Goal: Find contact information: Obtain details needed to contact an individual or organization

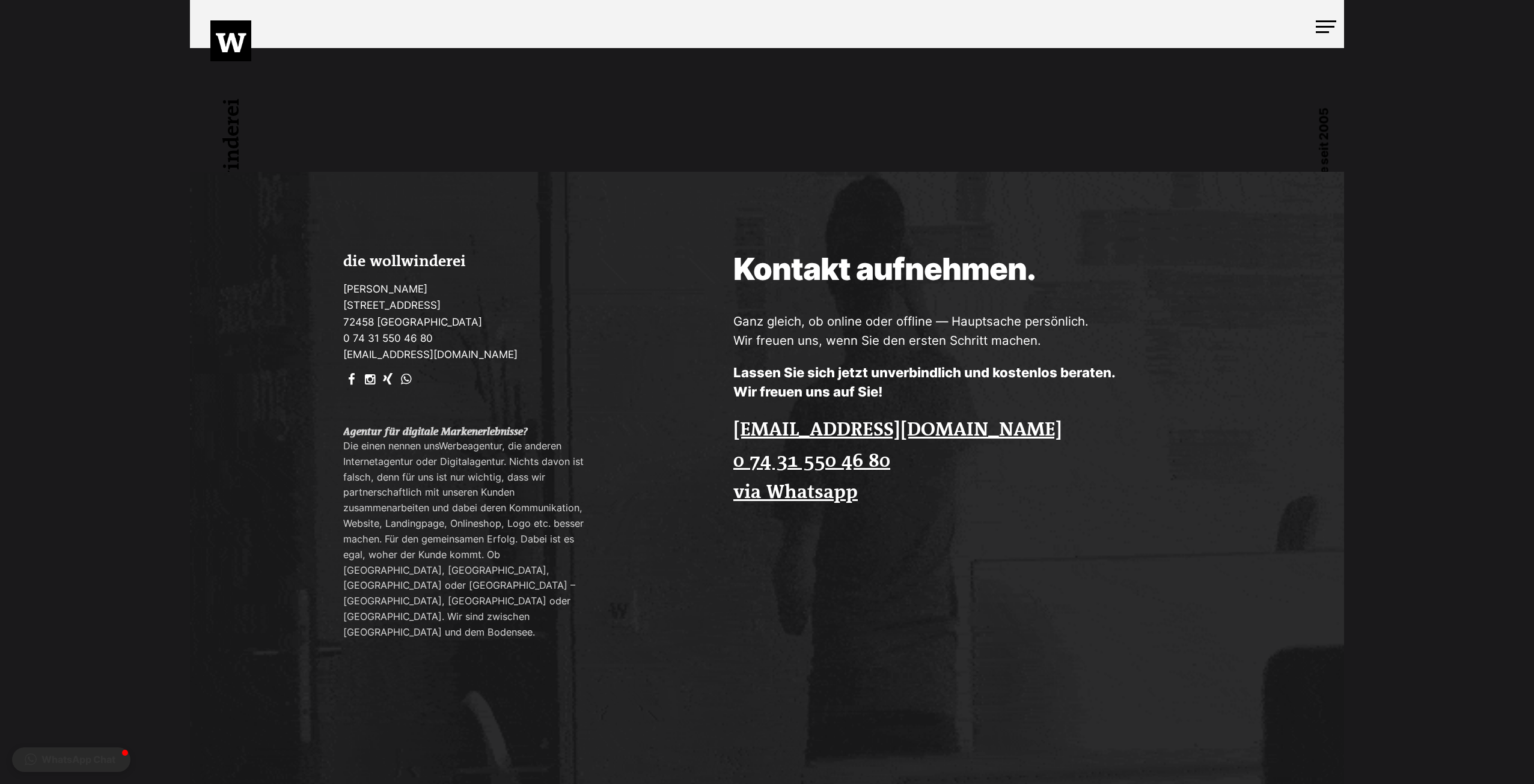
scroll to position [3538, 0]
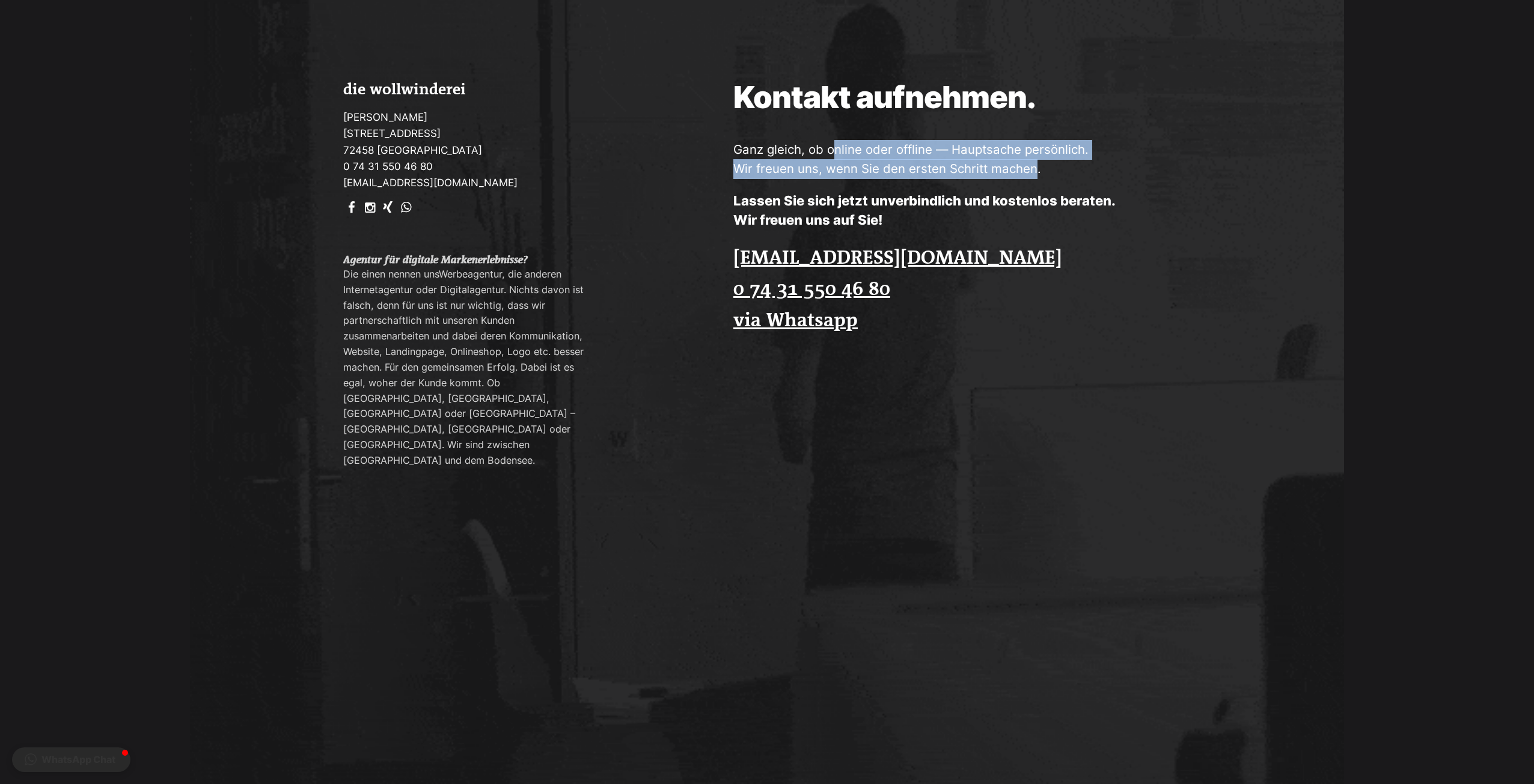
drag, startPoint x: 835, startPoint y: 157, endPoint x: 1032, endPoint y: 164, distance: 197.1
click at [1032, 164] on p "Ganz gleich, ob online oder offline — Hauptsache persönlich. Wir freuen uns, we…" at bounding box center [998, 160] width 529 height 39
drag, startPoint x: 1007, startPoint y: 174, endPoint x: 784, endPoint y: 149, distance: 224.4
click at [784, 149] on p "Ganz gleich, ob online oder offline — Hauptsache persönlich. Wir freuen uns, we…" at bounding box center [998, 160] width 529 height 39
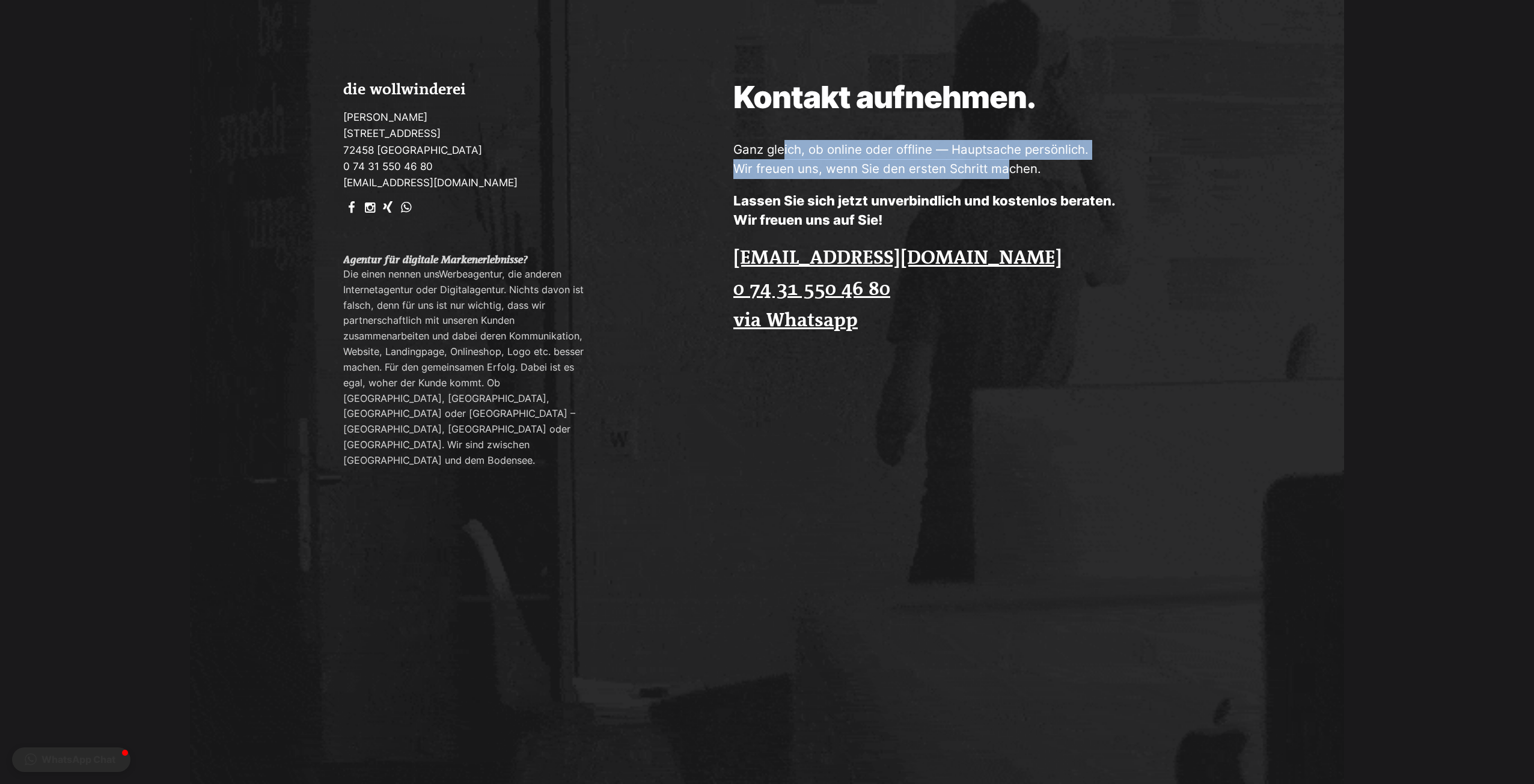
click at [784, 149] on p "Ganz gleich, ob online oder offline — Hauptsache persönlich. Wir freuen uns, we…" at bounding box center [998, 160] width 529 height 39
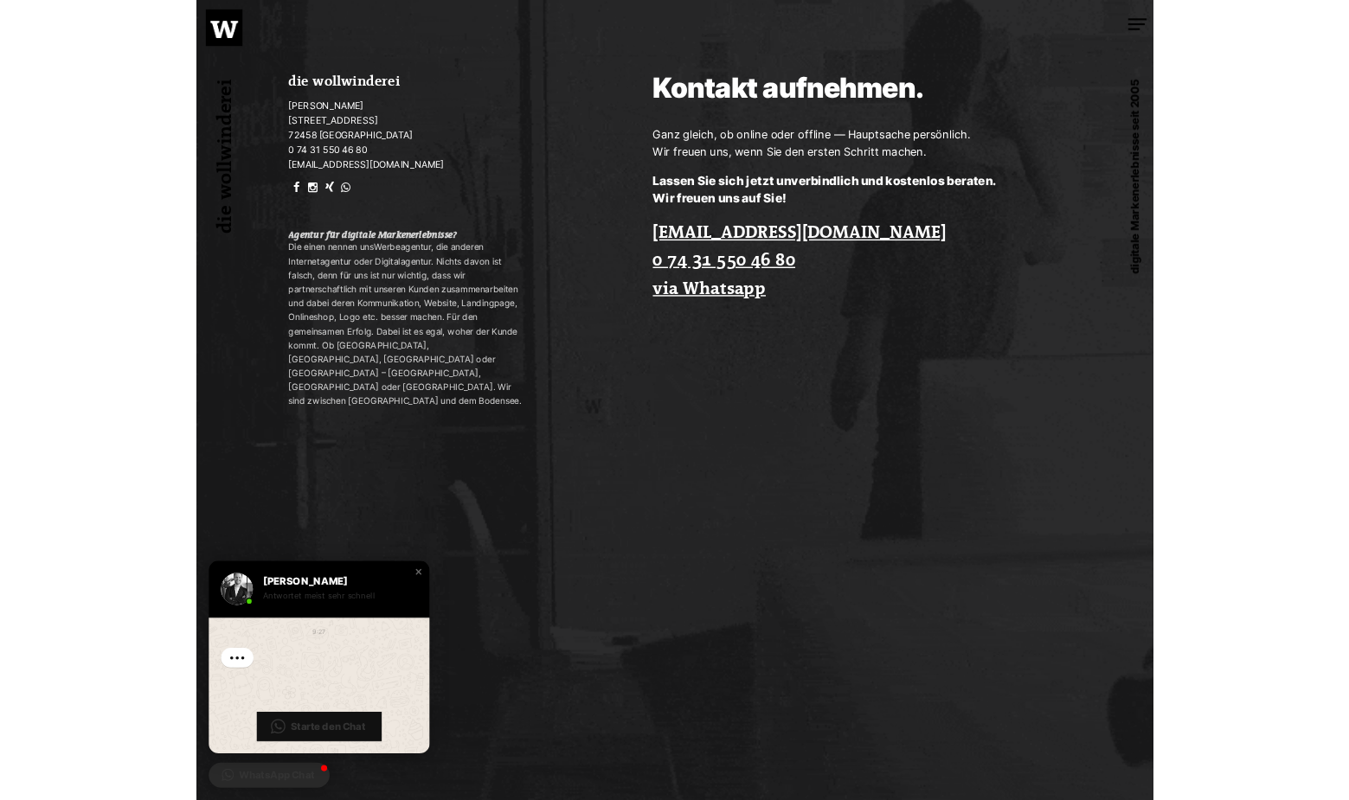
scroll to position [4568, 0]
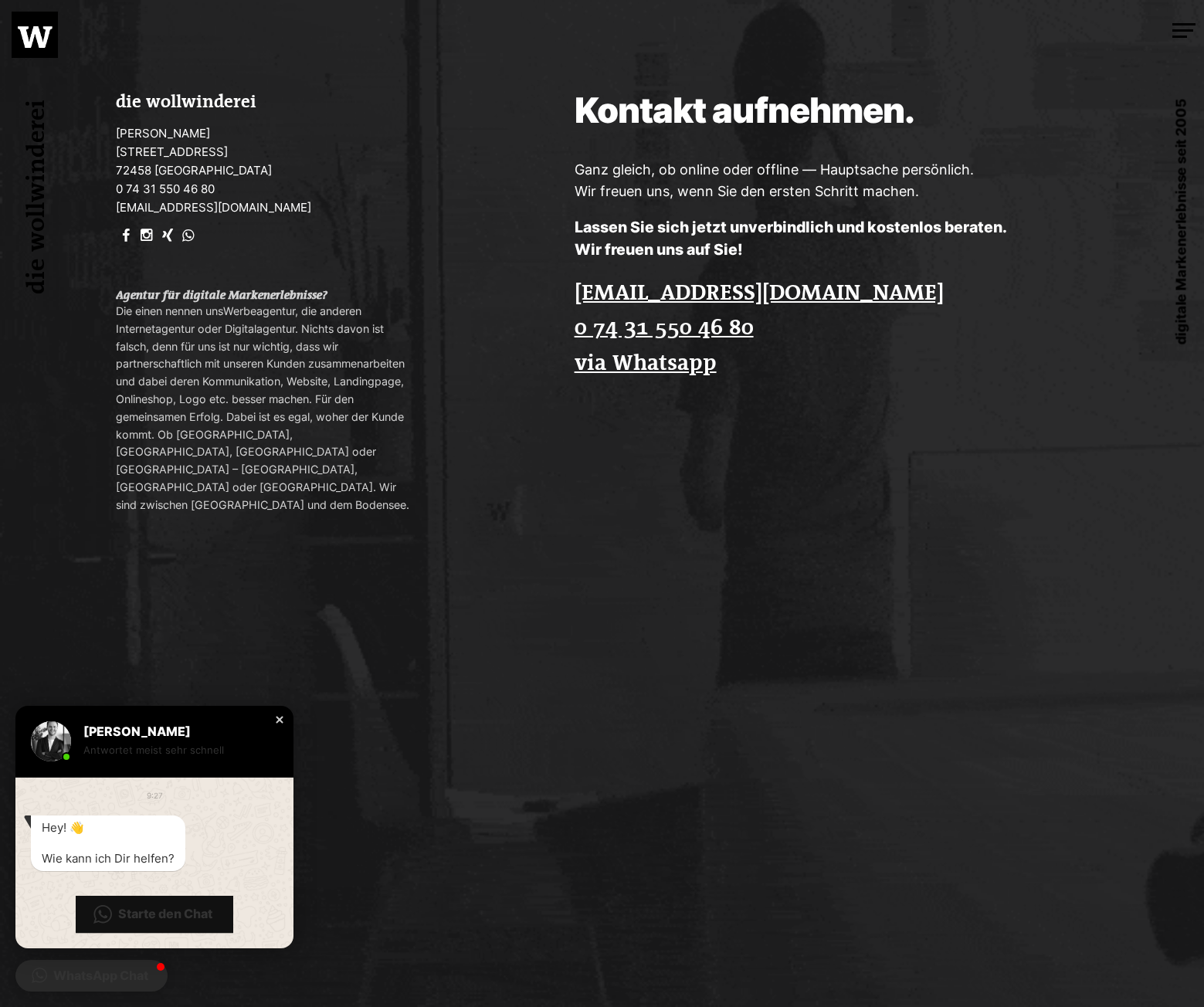
click at [275, 725] on div "Close chat window" at bounding box center [279, 720] width 15 height 15
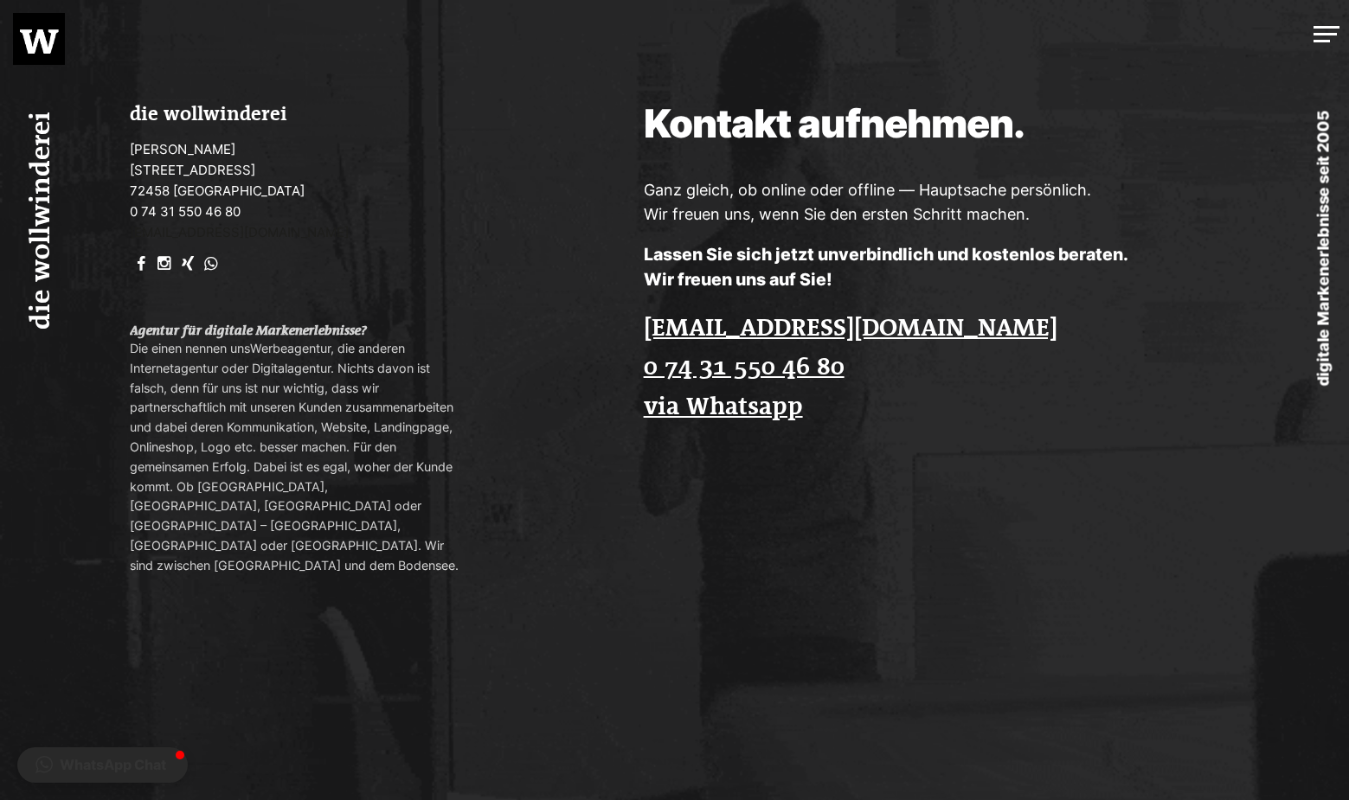
click at [167, 227] on link "[EMAIL_ADDRESS][DOMAIN_NAME]" at bounding box center [239, 232] width 219 height 16
click at [69, 66] on div "die wollwinderei [PERSON_NAME] [STREET_ADDRESS] 0 74 31 550 46 80 [EMAIL_ADDRES…" at bounding box center [270, 340] width 540 height 680
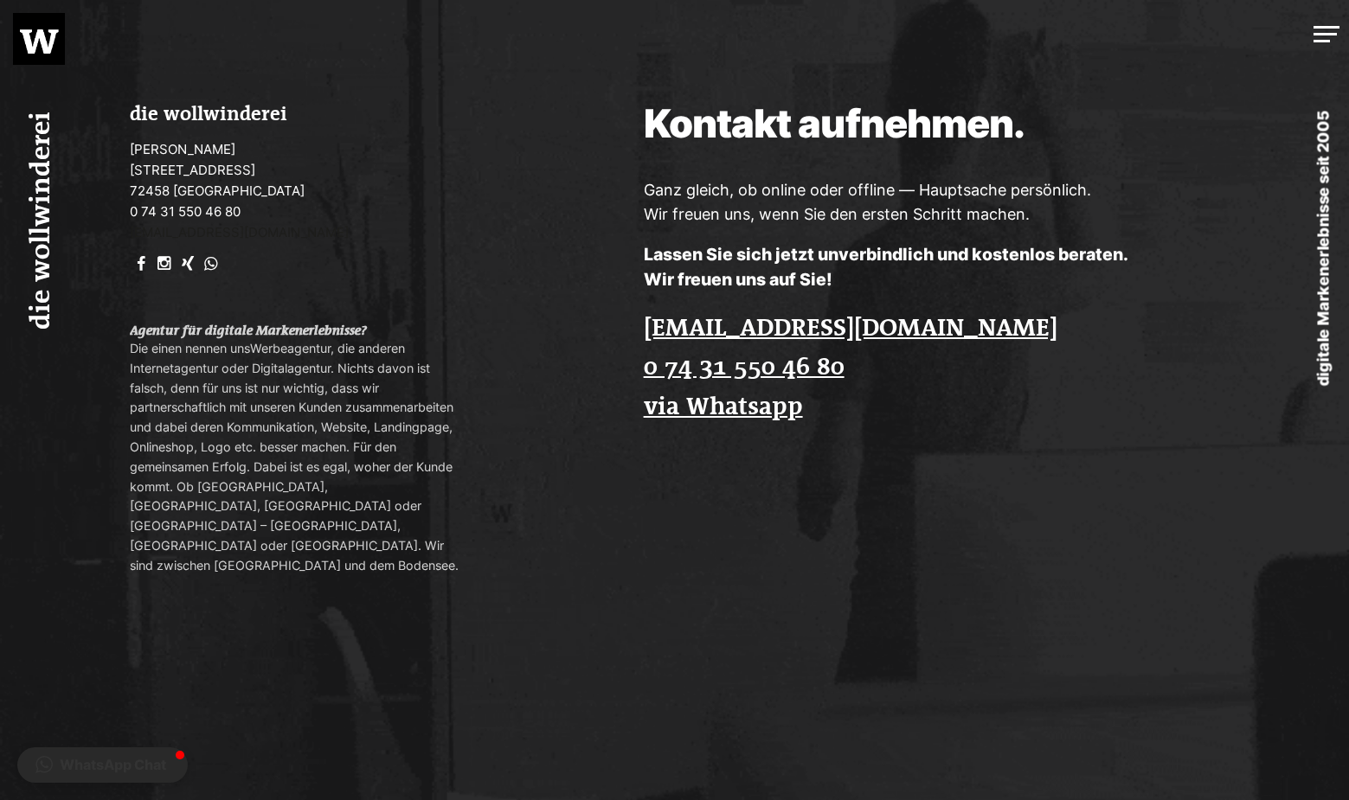
click at [265, 234] on link "[EMAIL_ADDRESS][DOMAIN_NAME]" at bounding box center [239, 232] width 219 height 16
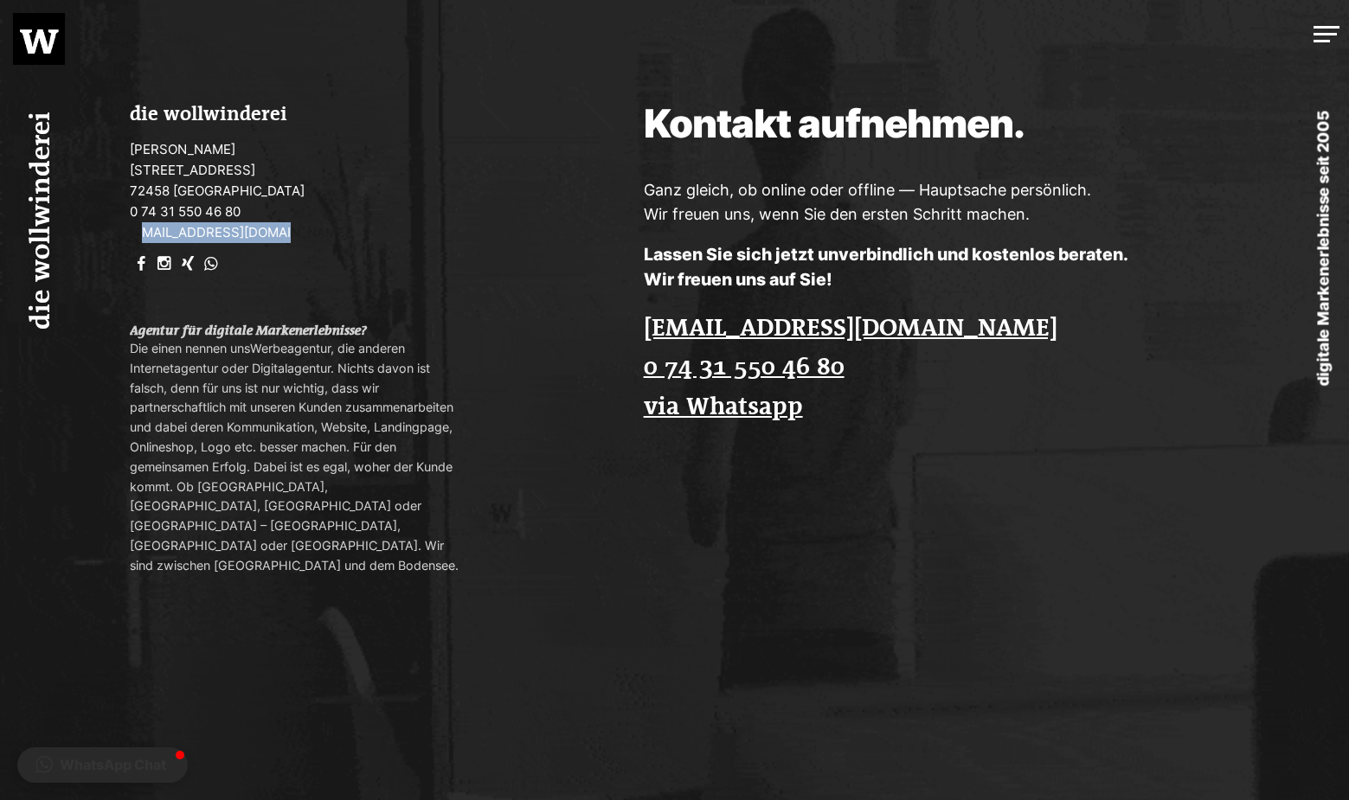
drag, startPoint x: 272, startPoint y: 231, endPoint x: 146, endPoint y: 231, distance: 125.5
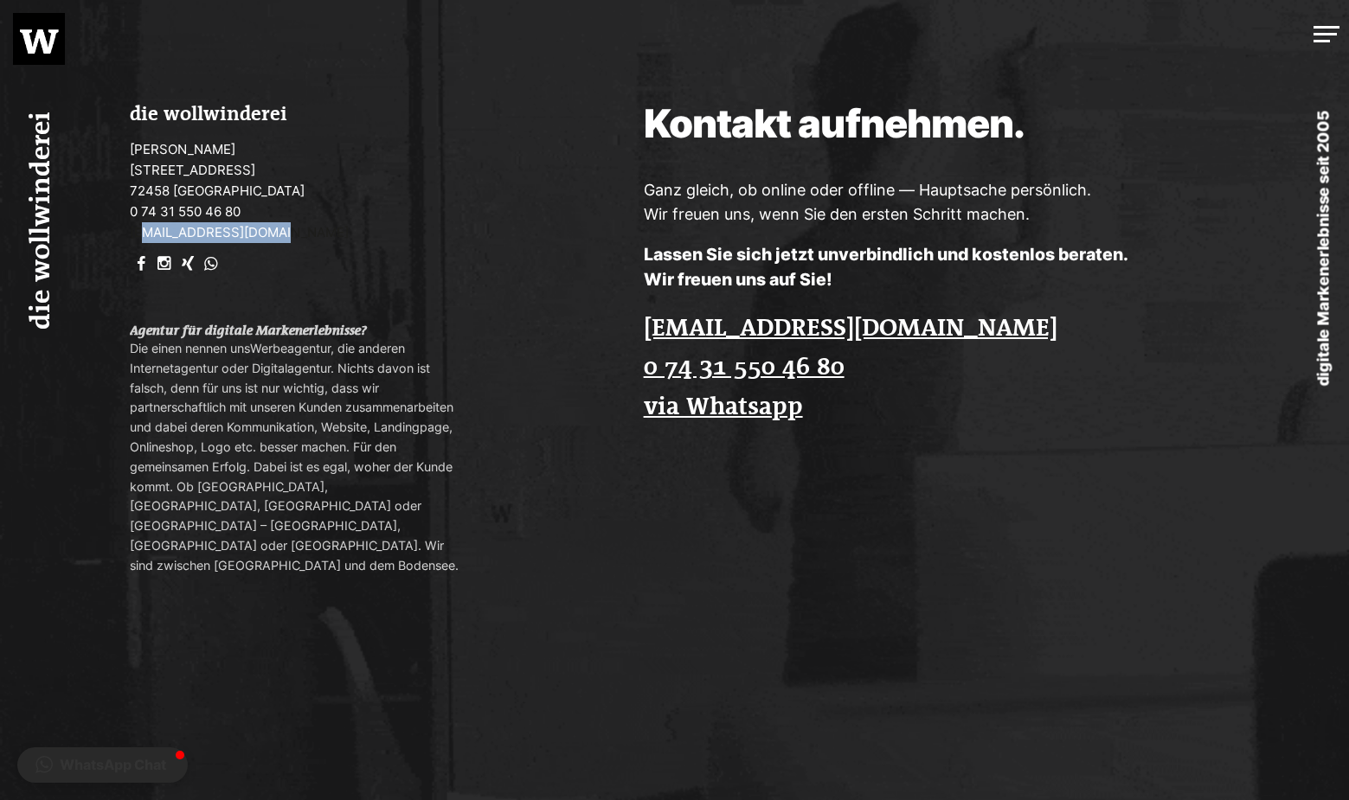
click at [146, 231] on p "[PERSON_NAME] [STREET_ADDRESS] 0 74 31 550 46 80 [EMAIL_ADDRESS][DOMAIN_NAME]" at bounding box center [296, 191] width 332 height 104
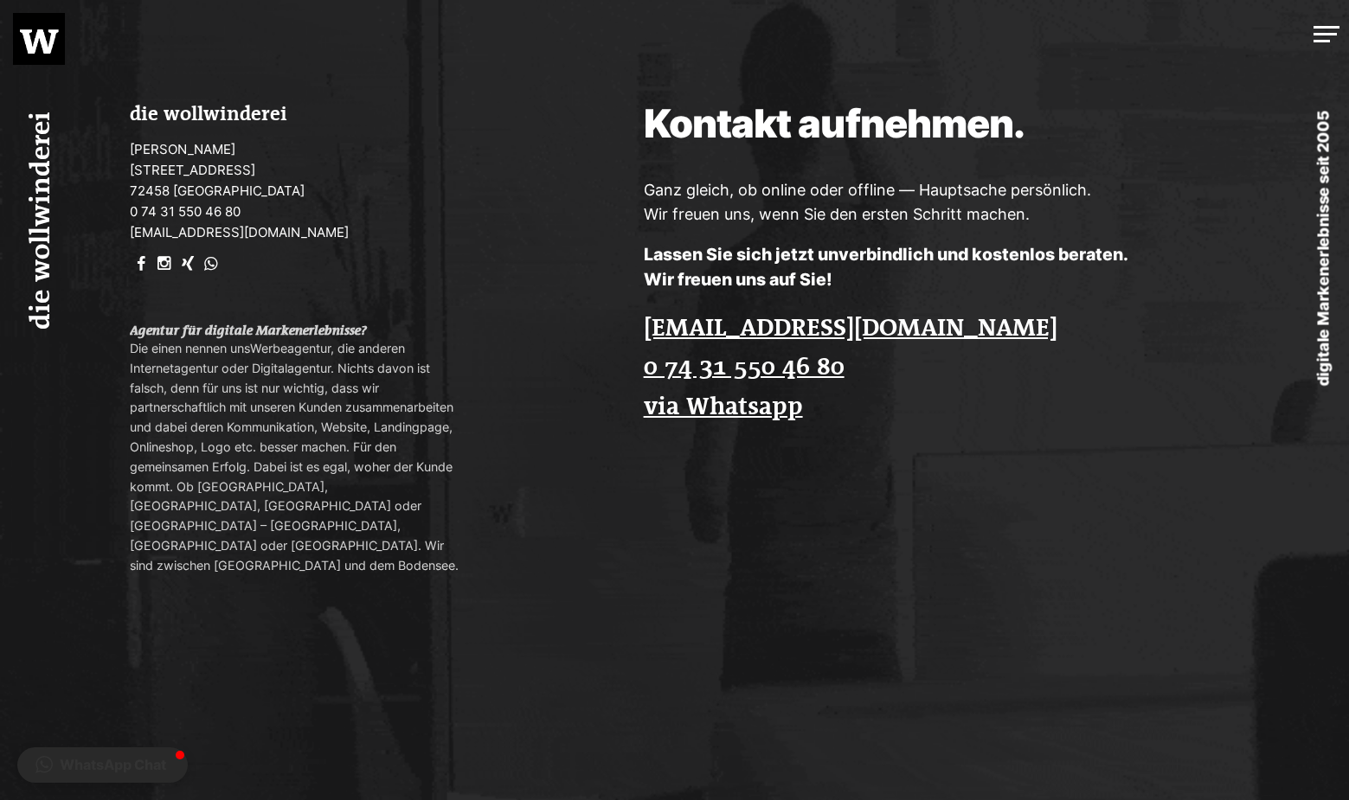
click at [127, 236] on div "die wollwinderei [PERSON_NAME] [STREET_ADDRESS] 0 74 31 550 46 80 [EMAIL_ADDRES…" at bounding box center [270, 340] width 540 height 680
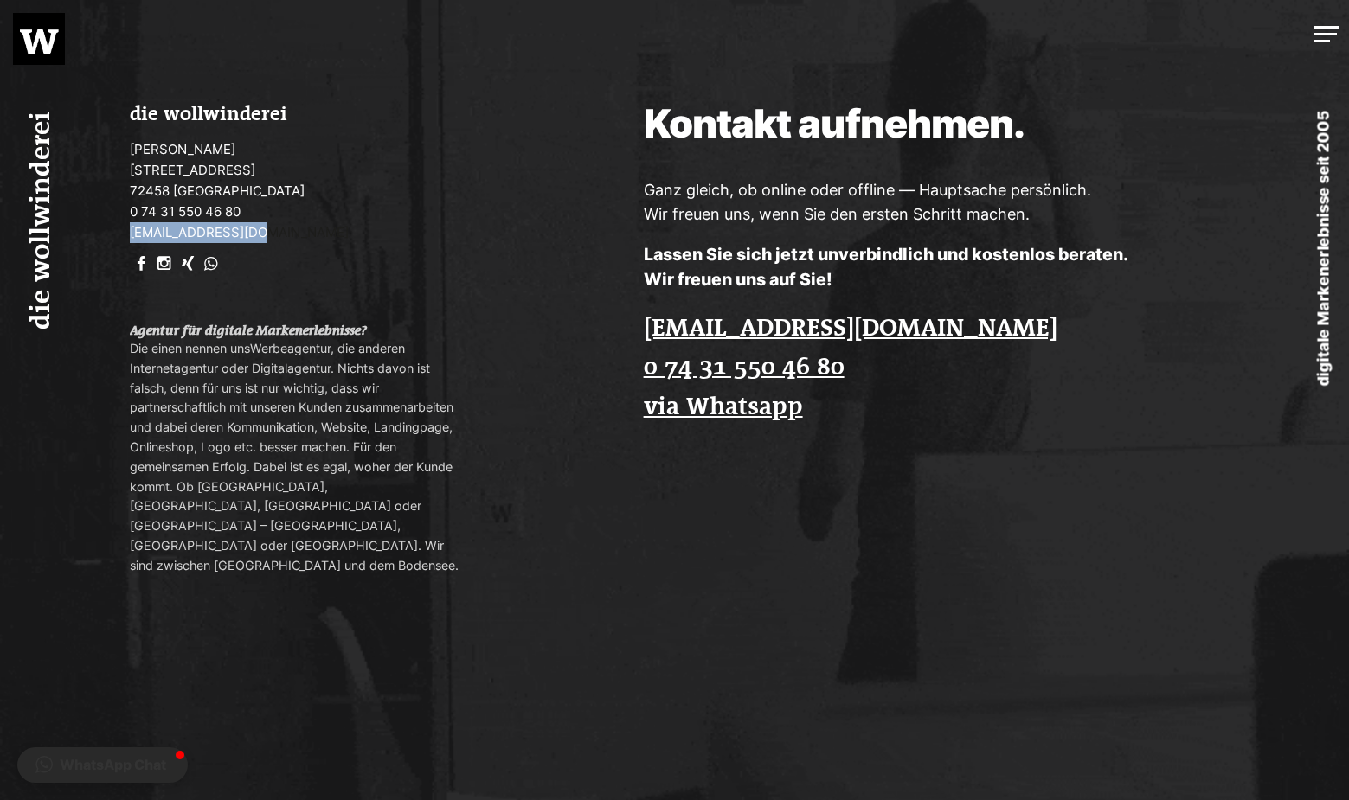
drag, startPoint x: 125, startPoint y: 237, endPoint x: 246, endPoint y: 234, distance: 120.3
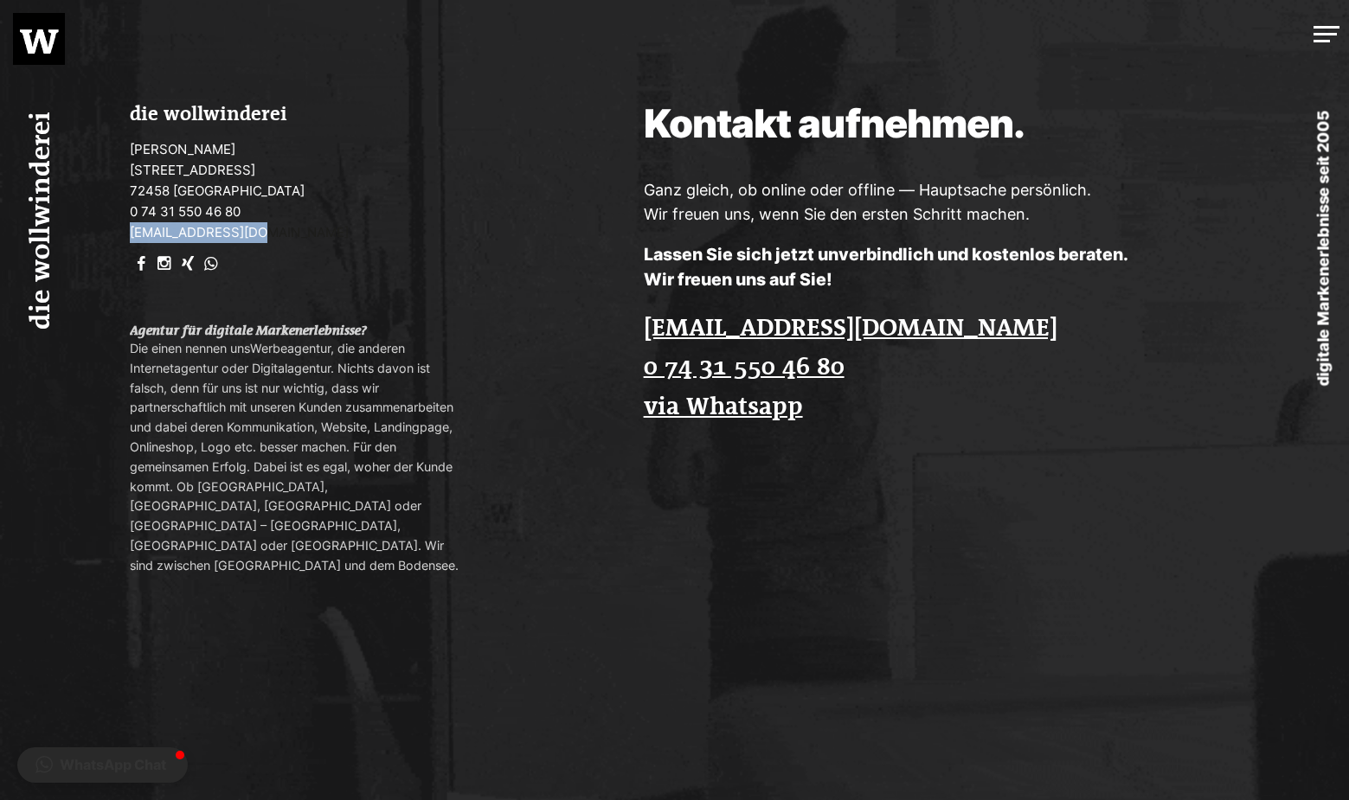
click at [246, 234] on div "die wollwinderei [PERSON_NAME] [STREET_ADDRESS] 0 74 31 550 46 80 [EMAIL_ADDRES…" at bounding box center [270, 340] width 540 height 680
